Goal: Check status: Check status

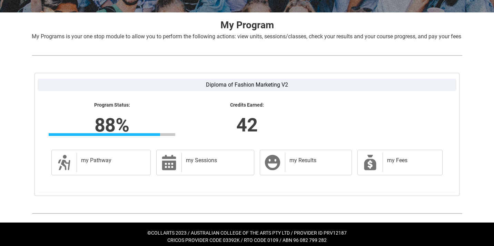
scroll to position [126, 0]
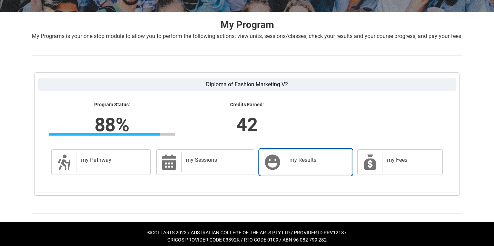
click at [299, 172] on div "my Results" at bounding box center [317, 161] width 64 height 19
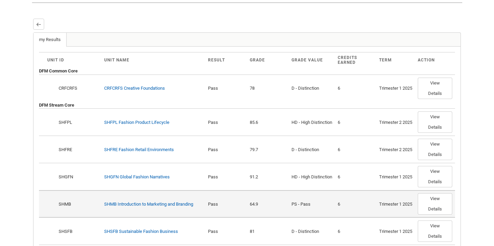
scroll to position [181, 0]
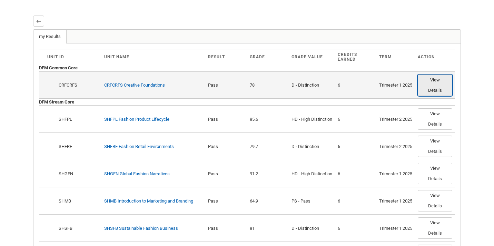
click at [438, 96] on button "View Details" at bounding box center [435, 84] width 34 height 21
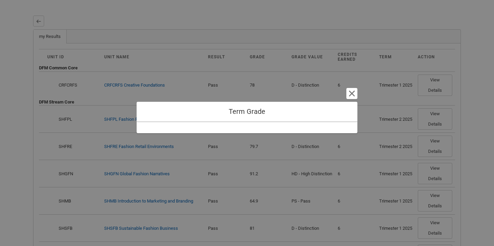
click at [323, 113] on h1 "Term Grade" at bounding box center [247, 111] width 210 height 9
click at [352, 92] on button "Cancel and close" at bounding box center [351, 93] width 11 height 11
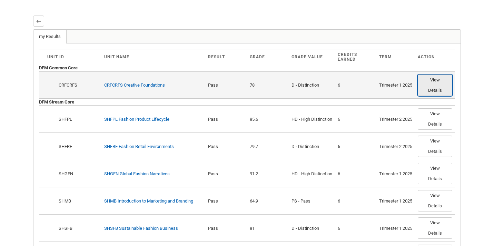
click at [435, 89] on button "View Details" at bounding box center [435, 84] width 34 height 21
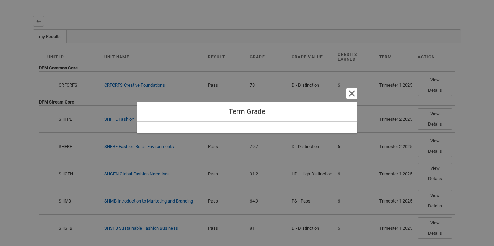
click at [254, 117] on div "Term Grade Cancel and close" at bounding box center [247, 112] width 221 height 20
click at [350, 94] on button "Cancel and close" at bounding box center [351, 93] width 11 height 11
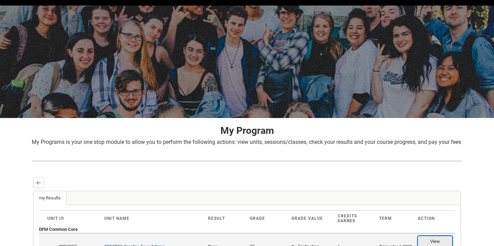
scroll to position [0, 0]
